Goal: Task Accomplishment & Management: Manage account settings

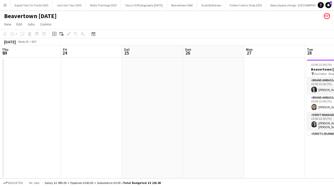
scroll to position [0, 171]
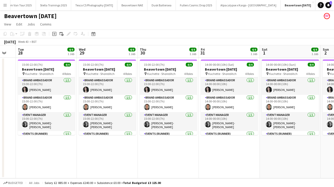
drag, startPoint x: 280, startPoint y: 167, endPoint x: 207, endPoint y: 167, distance: 73.5
click at [207, 167] on app-calendar-viewport "Fri 24 Sat 25 Sun 26 Mon 27 Tue 28 4/4 1 Job Wed 29 4/4 1 Job Thu 30 4/4 1 Job …" at bounding box center [167, 111] width 334 height 133
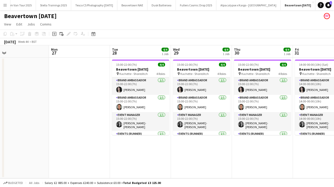
drag, startPoint x: 263, startPoint y: 175, endPoint x: 174, endPoint y: 170, distance: 90.0
click at [174, 171] on app-calendar-viewport "Fri 24 Sat 25 Sun 26 Mon 27 Tue 28 4/4 1 Job Wed 29 4/4 1 Job Thu 30 4/4 1 Job …" at bounding box center [167, 111] width 334 height 133
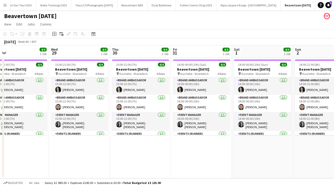
scroll to position [0, 152]
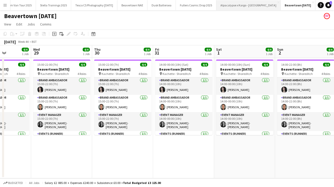
click at [248, 6] on button "Alpacalypse x Kargo - [GEOGRAPHIC_DATA] Close" at bounding box center [248, 5] width 64 height 10
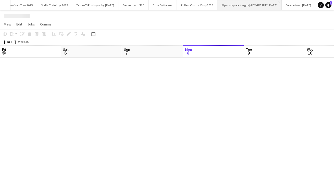
scroll to position [0, 122]
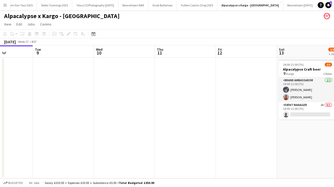
drag, startPoint x: 244, startPoint y: 144, endPoint x: 91, endPoint y: 150, distance: 152.7
click at [91, 150] on app-calendar-viewport "Fri 5 Sat 6 Sun 7 Mon 8 Tue 9 Wed 10 Thu 11 Fri 12 Sat 13 2/3 1 Job Sun 14 Mon …" at bounding box center [167, 111] width 334 height 133
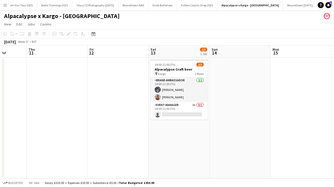
drag, startPoint x: 268, startPoint y: 153, endPoint x: 203, endPoint y: 149, distance: 65.2
click at [203, 149] on app-calendar-viewport "Mon 8 Tue 9 Wed 10 Thu 11 Fri 12 Sat 13 2/3 1 Job Sun 14 Mon 15 Tue 16 Wed 17 T…" at bounding box center [167, 111] width 334 height 133
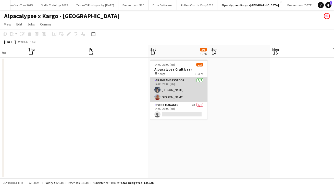
click at [199, 80] on app-card-role "Brand Ambassador [DATE] 14:00-21:00 (7h) [PERSON_NAME] [PERSON_NAME]" at bounding box center [178, 90] width 57 height 25
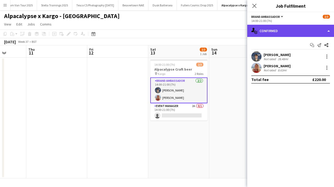
click at [329, 32] on div "single-neutral-actions-check-2 Confirmed" at bounding box center [290, 31] width 87 height 12
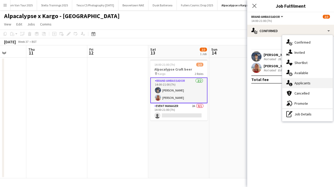
click at [301, 82] on span "Applicants" at bounding box center [303, 83] width 16 height 5
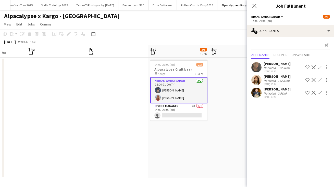
click at [273, 76] on div "[PERSON_NAME]" at bounding box center [277, 76] width 27 height 5
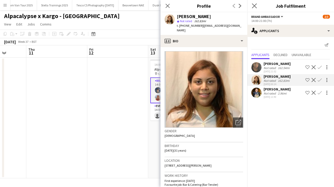
click at [252, 6] on app-icon "Close pop-in" at bounding box center [254, 5] width 7 height 7
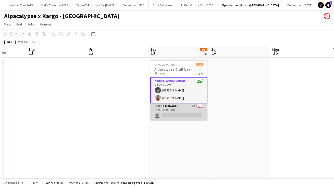
click at [165, 107] on app-card-role "Event Manager 2A 0/1 14:00-21:00 (7h) single-neutral-actions" at bounding box center [178, 111] width 57 height 17
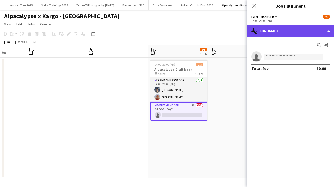
click at [330, 30] on div "single-neutral-actions-check-2 Confirmed" at bounding box center [290, 31] width 87 height 12
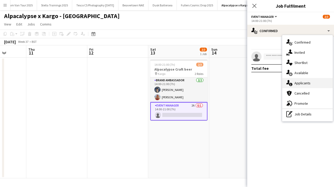
click at [302, 83] on span "Applicants" at bounding box center [303, 83] width 16 height 5
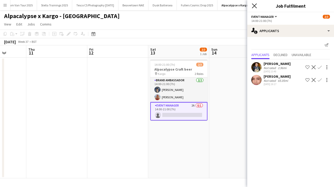
click at [254, 5] on icon "Close pop-in" at bounding box center [254, 5] width 5 height 5
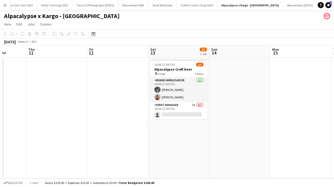
click at [6, 7] on app-icon "Menu" at bounding box center [5, 5] width 4 height 4
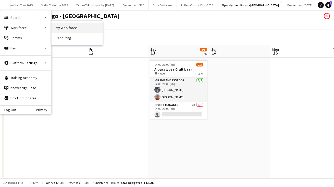
click at [74, 26] on link "My Workforce" at bounding box center [77, 28] width 51 height 10
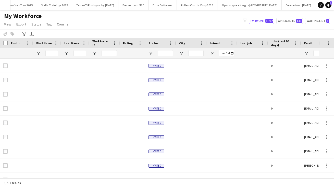
type input "**********"
click at [25, 33] on icon "Advanced filters" at bounding box center [24, 34] width 4 height 4
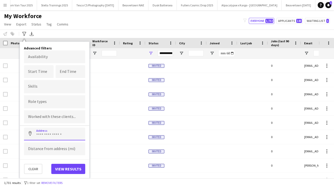
click at [43, 135] on input at bounding box center [54, 134] width 61 height 13
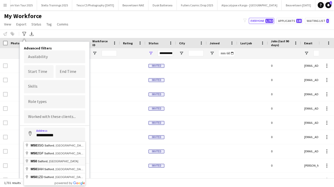
type input "**********"
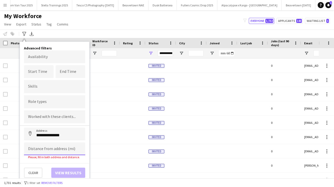
click at [45, 151] on input at bounding box center [54, 149] width 61 height 13
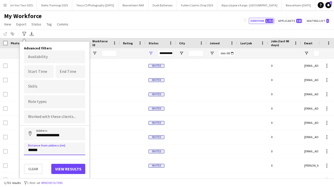
type input "******"
click at [76, 170] on button "View results" at bounding box center [68, 169] width 34 height 10
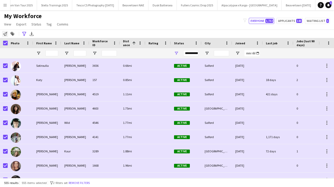
click at [5, 33] on icon at bounding box center [5, 34] width 4 height 4
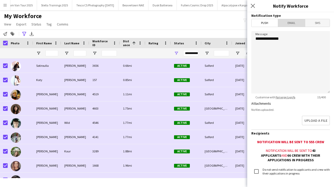
click at [294, 20] on span "Email" at bounding box center [291, 23] width 27 height 8
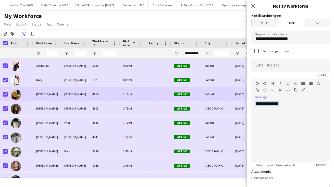
drag, startPoint x: 286, startPoint y: 104, endPoint x: 232, endPoint y: 101, distance: 53.9
click at [232, 101] on body "Menu Boards Boards Boards All jobs Status Workforce Workforce My Workforce Recr…" at bounding box center [167, 93] width 334 height 187
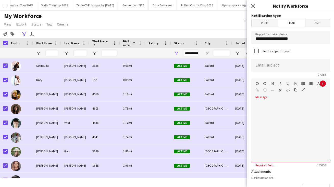
click at [257, 102] on span at bounding box center [255, 101] width 8 height 7
click at [256, 105] on div at bounding box center [290, 131] width 79 height 61
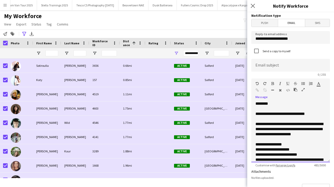
scroll to position [65, 0]
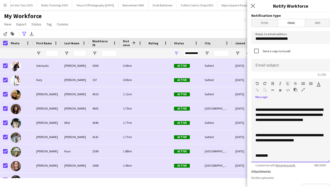
click at [287, 135] on div "**********" at bounding box center [291, 140] width 70 height 15
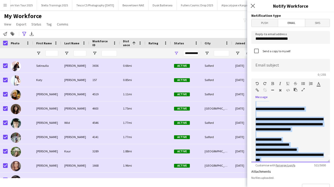
scroll to position [0, 0]
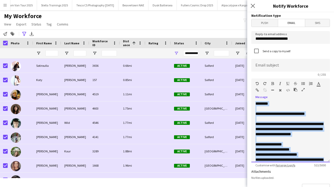
drag, startPoint x: 329, startPoint y: 141, endPoint x: 325, endPoint y: 91, distance: 50.2
click at [325, 92] on div "**********" at bounding box center [290, 121] width 79 height 84
click at [298, 148] on div "**********" at bounding box center [291, 149] width 70 height 5
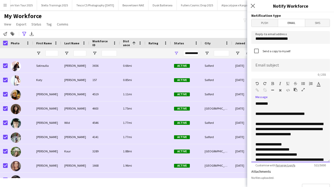
click at [265, 159] on div "**********" at bounding box center [291, 163] width 70 height 10
click at [256, 159] on div "**********" at bounding box center [291, 163] width 70 height 10
drag, startPoint x: 328, startPoint y: 115, endPoint x: 321, endPoint y: 108, distance: 9.7
click at [322, 111] on div "**********" at bounding box center [290, 131] width 79 height 61
click at [276, 160] on div "**********" at bounding box center [291, 163] width 70 height 10
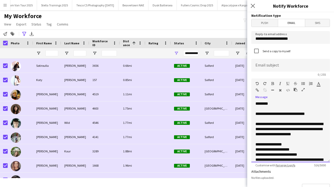
scroll to position [1, 0]
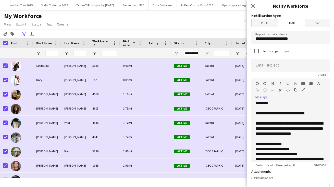
click at [306, 154] on div "**********" at bounding box center [291, 154] width 70 height 5
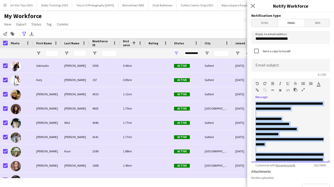
scroll to position [30, 0]
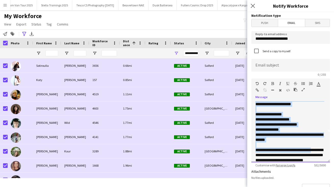
drag, startPoint x: 328, startPoint y: 117, endPoint x: 323, endPoint y: 150, distance: 33.1
click at [323, 150] on div "**********" at bounding box center [290, 131] width 79 height 61
click at [307, 147] on div at bounding box center [291, 145] width 70 height 5
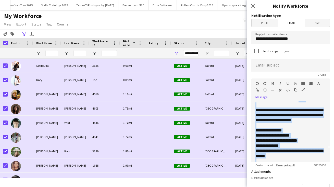
scroll to position [0, 0]
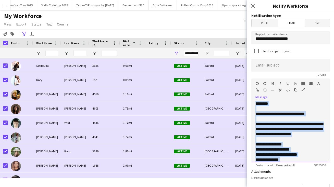
drag, startPoint x: 306, startPoint y: 144, endPoint x: 304, endPoint y: 86, distance: 58.3
click at [304, 85] on div "**********" at bounding box center [290, 121] width 79 height 84
click at [263, 65] on input at bounding box center [290, 65] width 79 height 13
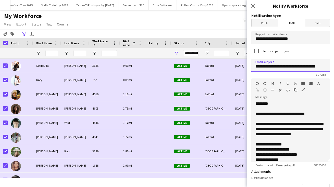
type input "**********"
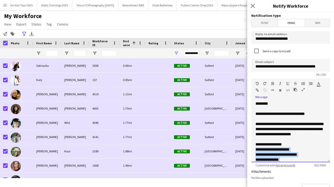
scroll to position [76, 0]
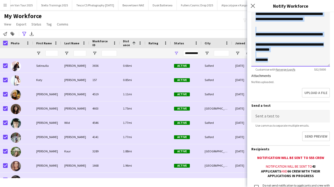
drag, startPoint x: 304, startPoint y: 146, endPoint x: 304, endPoint y: 196, distance: 50.0
click at [304, 187] on html "Menu Boards Boards Boards All jobs Status Workforce Workforce My Workforce Recr…" at bounding box center [167, 93] width 334 height 187
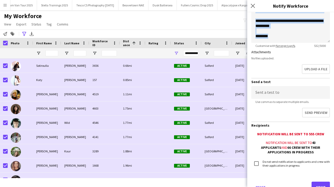
click at [319, 185] on button "Send" at bounding box center [321, 187] width 18 height 11
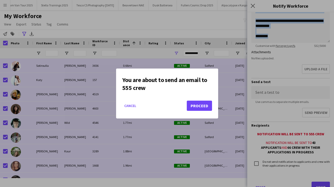
click at [206, 106] on button "Proceed" at bounding box center [199, 106] width 25 height 10
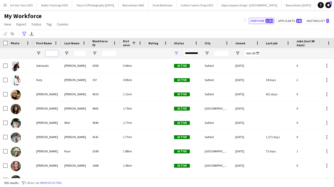
click at [51, 54] on input "First Name Filter Input" at bounding box center [51, 53] width 13 height 6
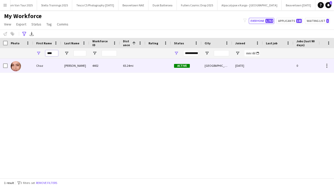
type input "****"
drag, startPoint x: 53, startPoint y: 62, endPoint x: 40, endPoint y: 67, distance: 14.2
click at [40, 67] on div "Chaz" at bounding box center [47, 66] width 28 height 14
click at [40, 66] on div "Chaz" at bounding box center [47, 66] width 28 height 14
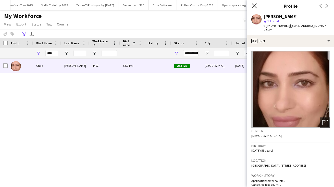
click at [253, 6] on icon "Close pop-in" at bounding box center [254, 5] width 5 height 5
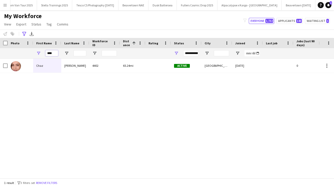
drag, startPoint x: 54, startPoint y: 53, endPoint x: 11, endPoint y: 51, distance: 42.9
click at [11, 51] on div "****" at bounding box center [289, 53] width 579 height 10
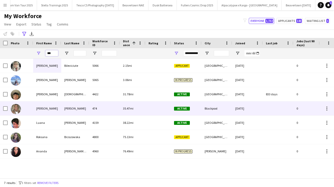
type input "***"
click at [40, 109] on div "[PERSON_NAME]" at bounding box center [47, 109] width 28 height 14
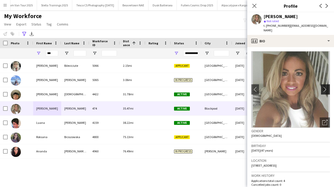
click at [326, 87] on app-icon "chevron-right" at bounding box center [326, 89] width 8 height 5
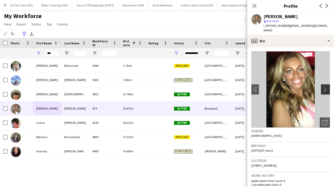
click at [326, 87] on app-icon "chevron-right" at bounding box center [326, 89] width 8 height 5
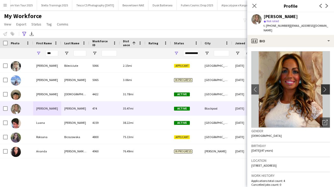
click at [326, 87] on app-icon "chevron-right" at bounding box center [326, 89] width 8 height 5
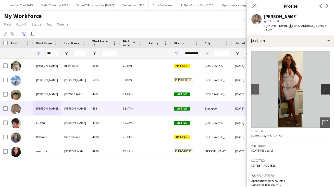
click at [326, 87] on app-icon "chevron-right" at bounding box center [326, 89] width 8 height 5
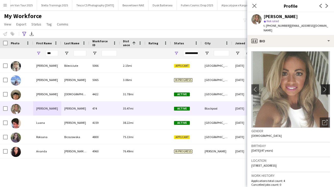
click at [326, 87] on app-icon "chevron-right" at bounding box center [326, 89] width 8 height 5
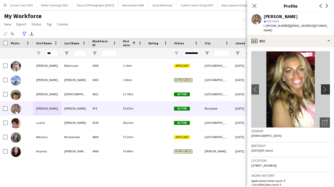
click at [326, 87] on app-icon "chevron-right" at bounding box center [326, 89] width 8 height 5
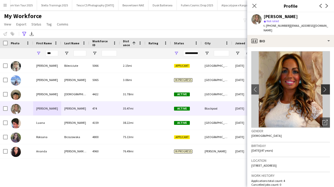
click at [326, 87] on app-icon "chevron-right" at bounding box center [326, 89] width 8 height 5
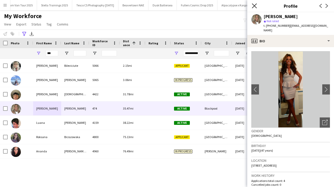
click at [254, 6] on icon at bounding box center [254, 5] width 5 height 5
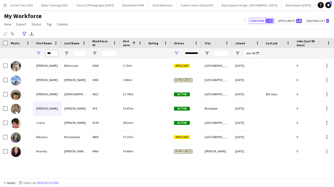
drag, startPoint x: 54, startPoint y: 54, endPoint x: 31, endPoint y: 53, distance: 23.0
click at [31, 53] on div "***" at bounding box center [289, 53] width 579 height 10
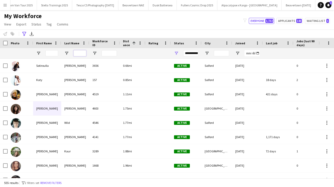
click at [81, 54] on input "Last Name Filter Input" at bounding box center [80, 53] width 13 height 6
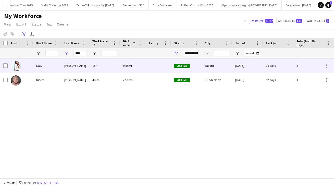
click at [71, 67] on div "[PERSON_NAME]" at bounding box center [75, 66] width 28 height 14
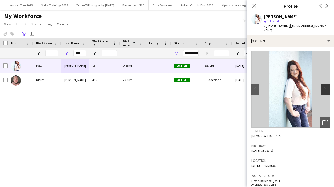
click at [325, 87] on app-icon "chevron-right" at bounding box center [326, 89] width 8 height 5
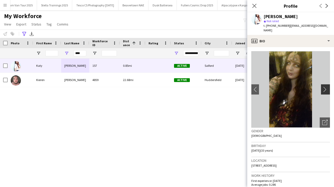
click at [325, 87] on app-icon "chevron-right" at bounding box center [326, 89] width 8 height 5
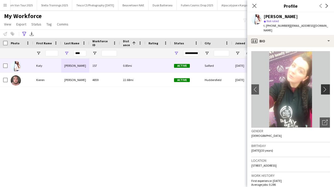
click at [325, 87] on app-icon "chevron-right" at bounding box center [326, 89] width 8 height 5
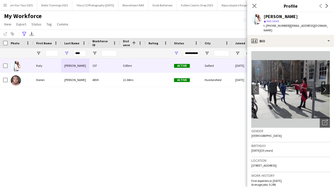
click at [325, 87] on app-icon "chevron-right" at bounding box center [326, 89] width 8 height 5
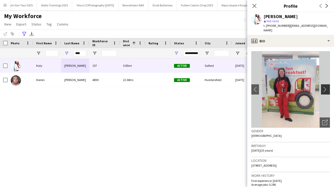
click at [325, 87] on app-icon "chevron-right" at bounding box center [326, 89] width 8 height 5
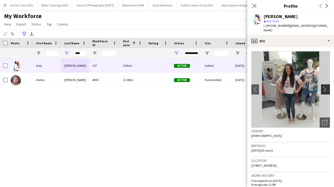
click at [325, 87] on app-icon "chevron-right" at bounding box center [326, 89] width 8 height 5
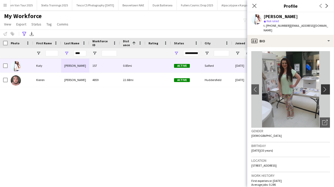
click at [325, 87] on app-icon "chevron-right" at bounding box center [326, 89] width 8 height 5
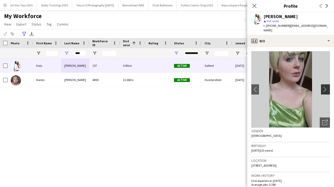
click at [325, 87] on app-icon "chevron-right" at bounding box center [326, 89] width 8 height 5
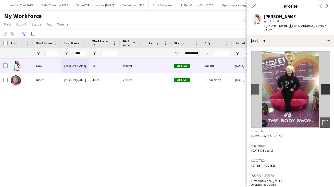
click at [325, 87] on app-icon "chevron-right" at bounding box center [326, 89] width 8 height 5
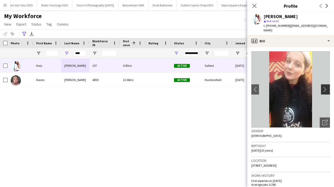
click at [325, 87] on app-icon "chevron-right" at bounding box center [326, 89] width 8 height 5
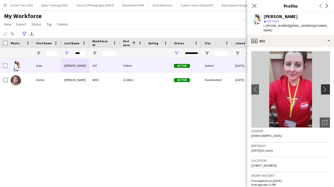
click at [325, 87] on app-icon "chevron-right" at bounding box center [326, 89] width 8 height 5
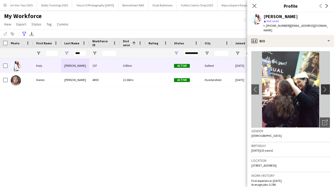
click at [325, 87] on app-icon "chevron-right" at bounding box center [326, 89] width 8 height 5
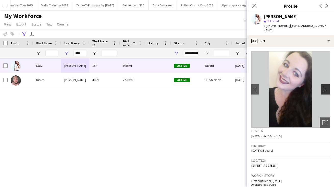
click at [325, 87] on app-icon "chevron-right" at bounding box center [326, 89] width 8 height 5
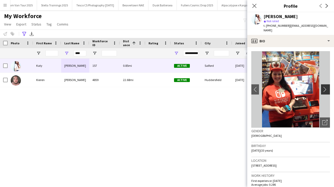
click at [325, 87] on app-icon "chevron-right" at bounding box center [326, 89] width 8 height 5
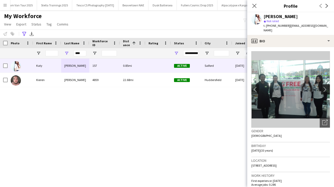
click at [325, 87] on app-icon "chevron-right" at bounding box center [326, 89] width 8 height 5
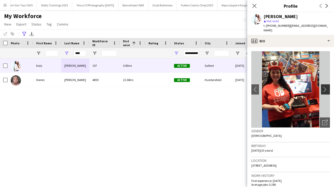
click at [325, 87] on app-icon "chevron-right" at bounding box center [326, 89] width 8 height 5
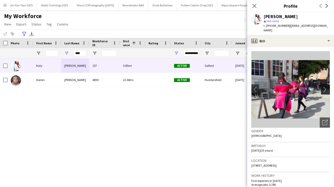
click at [325, 87] on app-icon "chevron-right" at bounding box center [326, 89] width 8 height 5
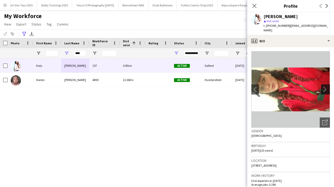
click at [325, 87] on app-icon "chevron-right" at bounding box center [326, 89] width 8 height 5
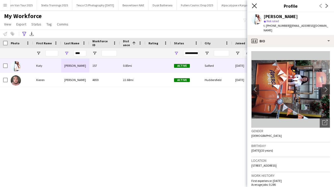
click at [254, 5] on icon at bounding box center [254, 5] width 5 height 5
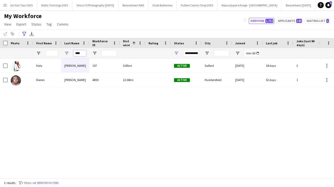
drag, startPoint x: 83, startPoint y: 52, endPoint x: 34, endPoint y: 52, distance: 48.8
click at [34, 52] on div "****" at bounding box center [289, 53] width 579 height 10
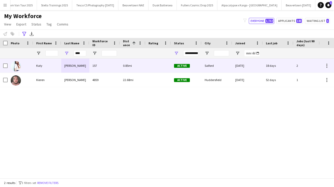
click at [70, 64] on div "[PERSON_NAME]" at bounding box center [75, 66] width 28 height 14
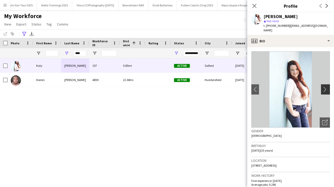
click at [328, 87] on app-icon "chevron-right" at bounding box center [326, 89] width 8 height 5
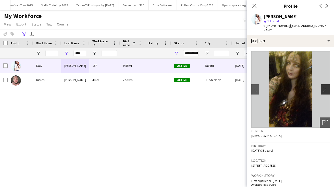
click at [328, 87] on app-icon "chevron-right" at bounding box center [326, 89] width 8 height 5
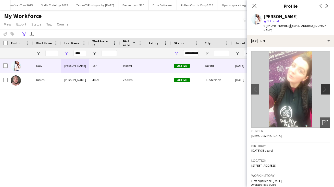
click at [328, 87] on app-icon "chevron-right" at bounding box center [326, 89] width 8 height 5
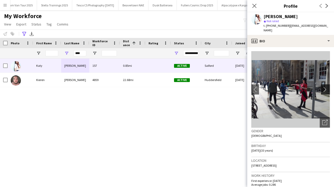
click at [328, 87] on app-icon "chevron-right" at bounding box center [326, 89] width 8 height 5
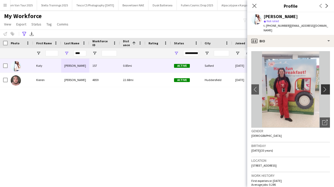
click at [328, 87] on app-icon "chevron-right" at bounding box center [326, 89] width 8 height 5
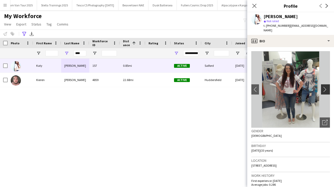
click at [328, 87] on app-icon "chevron-right" at bounding box center [326, 89] width 8 height 5
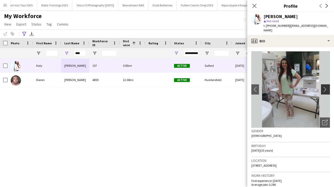
click at [328, 87] on app-icon "chevron-right" at bounding box center [326, 89] width 8 height 5
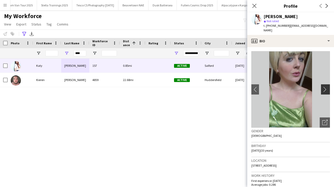
click at [328, 87] on app-icon "chevron-right" at bounding box center [326, 89] width 8 height 5
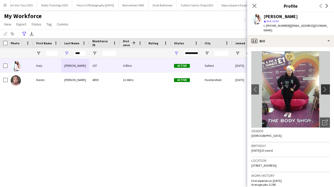
click at [328, 87] on app-icon "chevron-right" at bounding box center [326, 89] width 8 height 5
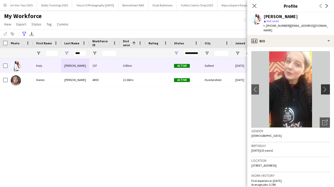
click at [323, 87] on app-icon "chevron-right" at bounding box center [326, 89] width 8 height 5
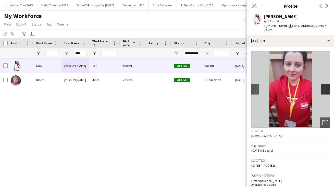
click at [323, 87] on app-icon "chevron-right" at bounding box center [326, 89] width 8 height 5
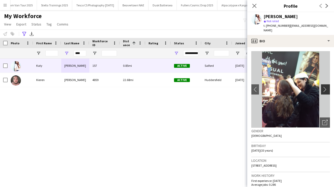
click at [323, 87] on app-icon "chevron-right" at bounding box center [326, 89] width 8 height 5
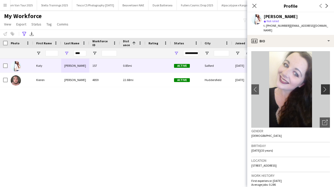
click at [323, 87] on app-icon "chevron-right" at bounding box center [326, 89] width 8 height 5
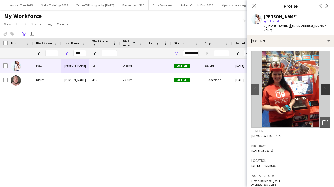
click at [323, 87] on app-icon "chevron-right" at bounding box center [326, 89] width 8 height 5
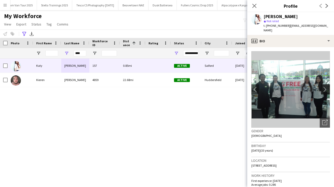
click at [323, 87] on app-icon "chevron-right" at bounding box center [326, 89] width 8 height 5
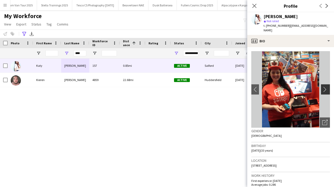
click at [323, 87] on app-icon "chevron-right" at bounding box center [326, 89] width 8 height 5
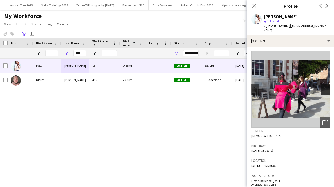
click at [323, 87] on app-icon "chevron-right" at bounding box center [326, 89] width 8 height 5
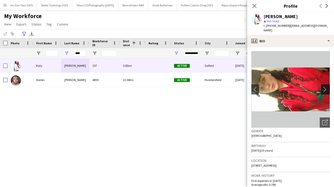
click at [323, 87] on app-icon "chevron-right" at bounding box center [326, 89] width 8 height 5
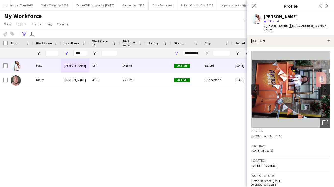
click at [323, 87] on app-icon "chevron-right" at bounding box center [326, 89] width 8 height 5
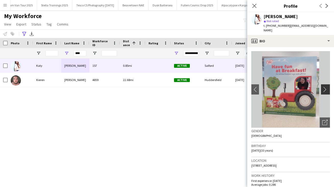
click at [323, 87] on app-icon "chevron-right" at bounding box center [326, 89] width 8 height 5
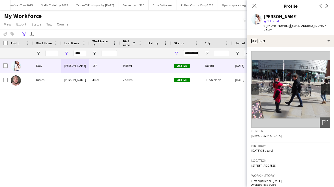
click at [323, 87] on app-icon "chevron-right" at bounding box center [326, 89] width 8 height 5
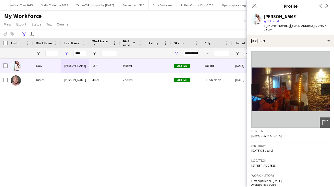
click at [323, 87] on app-icon "chevron-right" at bounding box center [326, 89] width 8 height 5
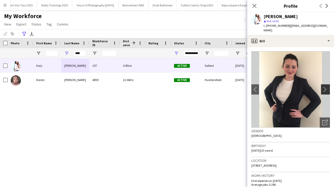
click at [323, 87] on app-icon "chevron-right" at bounding box center [326, 89] width 8 height 5
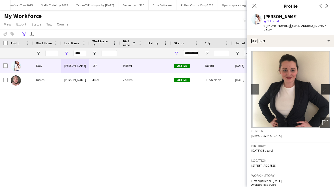
click at [323, 87] on app-icon "chevron-right" at bounding box center [326, 89] width 8 height 5
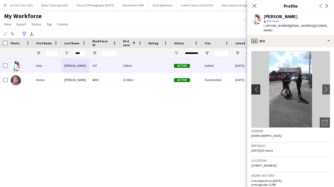
click at [253, 87] on app-icon "chevron-left" at bounding box center [255, 89] width 8 height 5
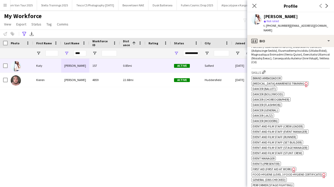
drag, startPoint x: 304, startPoint y: 160, endPoint x: 303, endPoint y: 191, distance: 31.9
click at [303, 187] on html "Menu Boards Boards Boards All jobs Status Workforce Workforce My Workforce Recr…" at bounding box center [167, 93] width 334 height 187
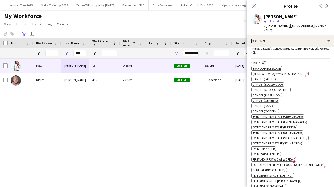
click at [312, 166] on div "ok-circled2 background Layer 1 cross-circle-red background Layer 1 Brand Ambass…" at bounding box center [290, 134] width 79 height 139
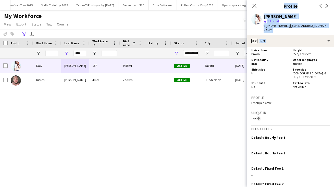
scroll to position [505, 0]
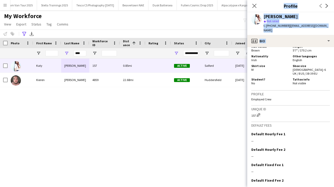
drag, startPoint x: 308, startPoint y: 165, endPoint x: 307, endPoint y: 192, distance: 26.6
click at [307, 187] on html "Menu Boards Boards Boards All jobs Status Workforce Workforce My Workforce Recr…" at bounding box center [167, 93] width 334 height 187
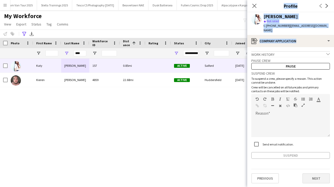
click at [314, 174] on button "Next" at bounding box center [317, 179] width 28 height 10
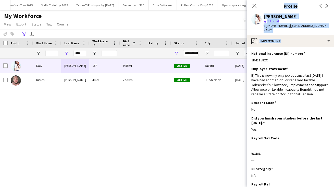
scroll to position [53, 0]
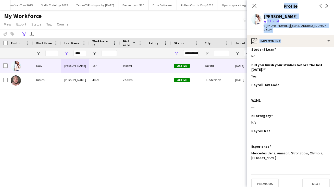
drag, startPoint x: 280, startPoint y: 173, endPoint x: 280, endPoint y: 202, distance: 28.6
click at [280, 187] on html "Menu Boards Boards Boards All jobs Status Workforce Workforce My Workforce Recr…" at bounding box center [167, 93] width 334 height 187
click at [263, 180] on button "Previous" at bounding box center [265, 184] width 28 height 10
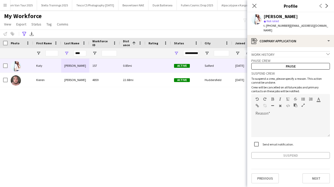
click at [328, 52] on icon "chevron-down" at bounding box center [329, 54] width 4 height 4
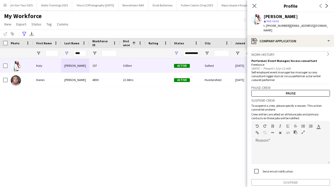
click at [125, 107] on div "[PERSON_NAME] 157 0.85mi Active [GEOGRAPHIC_DATA] [DATE] 18 days 2 [EMAIL_ADDRE…" at bounding box center [159, 119] width 319 height 120
click at [254, 5] on icon at bounding box center [254, 5] width 5 height 5
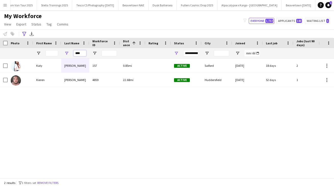
click at [82, 53] on input "****" at bounding box center [80, 53] width 13 height 6
type input "*"
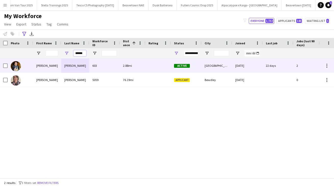
type input "******"
drag, startPoint x: 81, startPoint y: 63, endPoint x: 68, endPoint y: 66, distance: 13.3
click at [68, 66] on div "[PERSON_NAME]" at bounding box center [75, 66] width 28 height 14
click at [68, 67] on div "[PERSON_NAME]" at bounding box center [75, 66] width 28 height 14
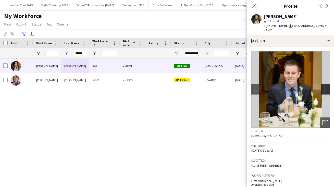
click at [325, 87] on app-icon "chevron-right" at bounding box center [326, 89] width 8 height 5
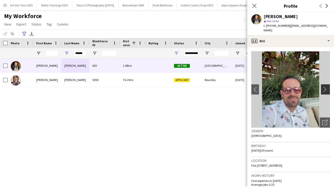
click at [325, 87] on app-icon "chevron-right" at bounding box center [326, 89] width 8 height 5
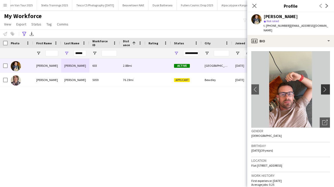
click at [325, 87] on app-icon "chevron-right" at bounding box center [326, 89] width 8 height 5
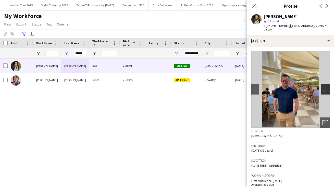
click at [325, 87] on app-icon "chevron-right" at bounding box center [326, 89] width 8 height 5
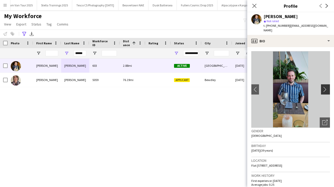
click at [325, 87] on app-icon "chevron-right" at bounding box center [326, 89] width 8 height 5
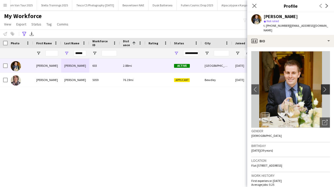
click at [325, 87] on app-icon "chevron-right" at bounding box center [326, 89] width 8 height 5
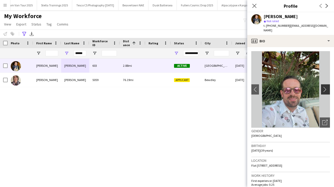
click at [325, 87] on app-icon "chevron-right" at bounding box center [326, 89] width 8 height 5
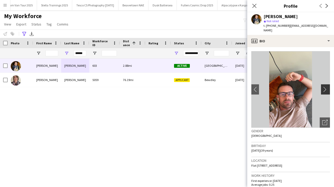
click at [325, 87] on app-icon "chevron-right" at bounding box center [326, 89] width 8 height 5
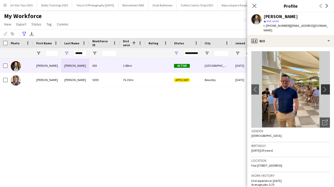
click at [325, 87] on app-icon "chevron-right" at bounding box center [326, 89] width 8 height 5
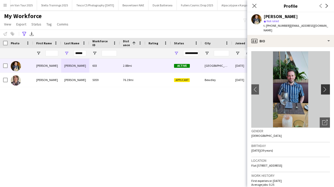
click at [325, 87] on app-icon "chevron-right" at bounding box center [326, 89] width 8 height 5
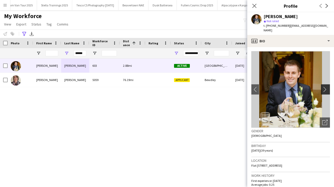
click at [325, 87] on app-icon "chevron-right" at bounding box center [326, 89] width 8 height 5
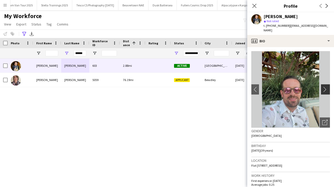
click at [325, 87] on app-icon "chevron-right" at bounding box center [326, 89] width 8 height 5
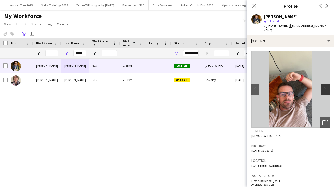
click at [325, 87] on app-icon "chevron-right" at bounding box center [326, 89] width 8 height 5
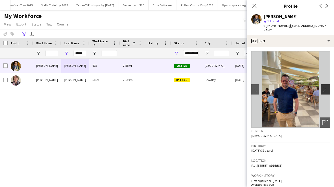
click at [325, 87] on app-icon "chevron-right" at bounding box center [326, 89] width 8 height 5
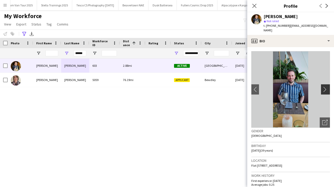
click at [325, 87] on app-icon "chevron-right" at bounding box center [326, 89] width 8 height 5
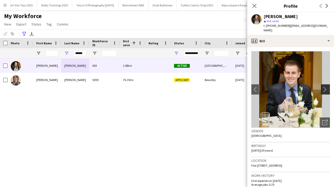
click at [325, 87] on app-icon "chevron-right" at bounding box center [326, 89] width 8 height 5
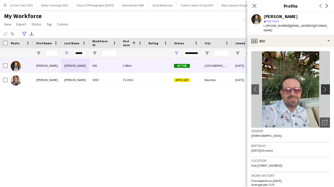
click at [325, 87] on app-icon "chevron-right" at bounding box center [326, 89] width 8 height 5
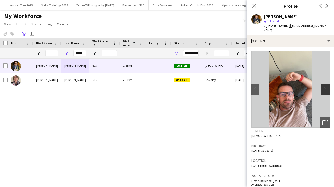
click at [325, 87] on app-icon "chevron-right" at bounding box center [326, 89] width 8 height 5
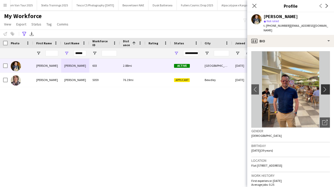
click at [325, 87] on app-icon "chevron-right" at bounding box center [326, 89] width 8 height 5
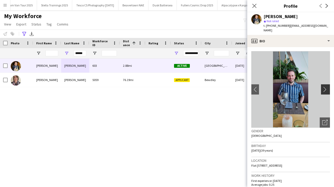
click at [325, 87] on app-icon "chevron-right" at bounding box center [326, 89] width 8 height 5
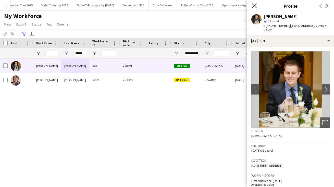
click at [253, 6] on icon "Close pop-in" at bounding box center [254, 5] width 5 height 5
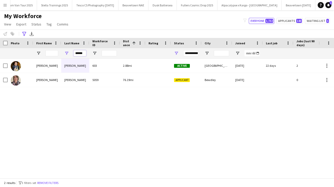
click at [86, 54] on input "******" at bounding box center [80, 53] width 13 height 6
drag, startPoint x: 86, startPoint y: 54, endPoint x: 61, endPoint y: 52, distance: 24.4
click at [61, 52] on div "******" at bounding box center [75, 53] width 28 height 10
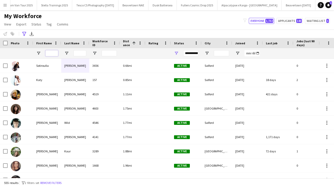
click at [53, 52] on input "First Name Filter Input" at bounding box center [51, 53] width 13 height 6
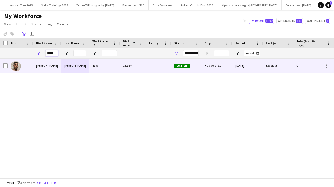
type input "*****"
drag, startPoint x: 55, startPoint y: 63, endPoint x: 40, endPoint y: 67, distance: 15.9
click at [40, 67] on div "[PERSON_NAME]" at bounding box center [47, 66] width 28 height 14
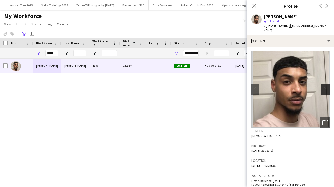
click at [326, 87] on app-icon "chevron-right" at bounding box center [326, 89] width 8 height 5
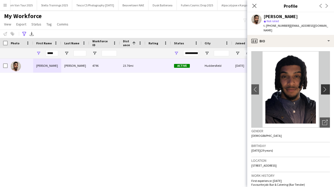
click at [326, 87] on app-icon "chevron-right" at bounding box center [326, 89] width 8 height 5
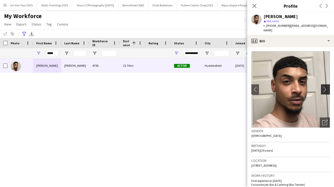
click at [326, 87] on app-icon "chevron-right" at bounding box center [326, 89] width 8 height 5
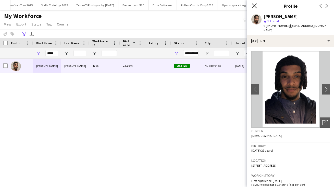
click at [254, 6] on icon at bounding box center [254, 5] width 5 height 5
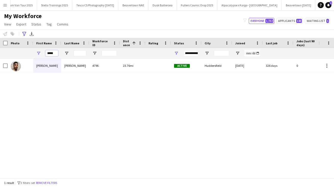
drag, startPoint x: 57, startPoint y: 54, endPoint x: 12, endPoint y: 48, distance: 45.1
click at [12, 48] on div "Workforce Details Photo First Name 1" at bounding box center [289, 48] width 579 height 21
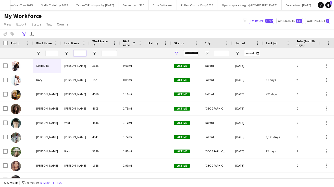
click at [81, 52] on input "Last Name Filter Input" at bounding box center [80, 53] width 13 height 6
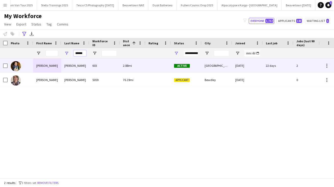
type input "******"
drag, startPoint x: 81, startPoint y: 62, endPoint x: 70, endPoint y: 67, distance: 12.0
click at [70, 67] on div "[PERSON_NAME]" at bounding box center [75, 66] width 28 height 14
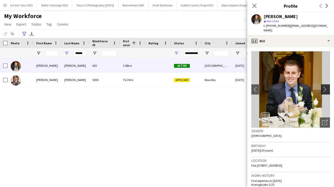
click at [325, 87] on app-icon "chevron-right" at bounding box center [326, 89] width 8 height 5
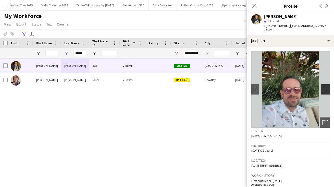
click at [325, 87] on app-icon "chevron-right" at bounding box center [326, 89] width 8 height 5
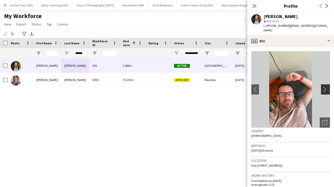
click at [325, 87] on app-icon "chevron-right" at bounding box center [326, 89] width 8 height 5
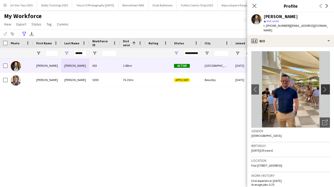
click at [325, 87] on app-icon "chevron-right" at bounding box center [326, 89] width 8 height 5
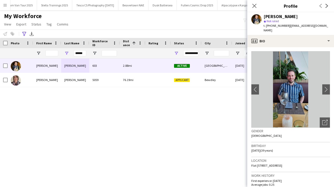
drag, startPoint x: 291, startPoint y: 69, endPoint x: 336, endPoint y: 109, distance: 59.7
